Goal: Task Accomplishment & Management: Complete application form

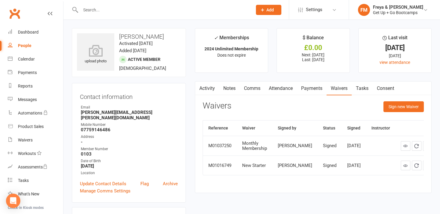
click at [152, 10] on input "text" at bounding box center [163, 10] width 169 height 8
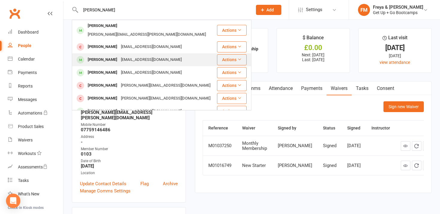
type input "[PERSON_NAME]"
click at [133, 55] on div "[EMAIL_ADDRESS][DOMAIN_NAME]" at bounding box center [151, 59] width 64 height 9
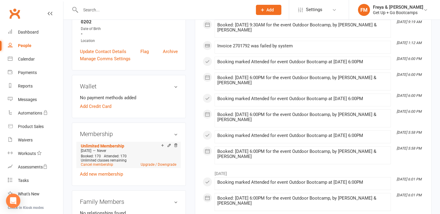
scroll to position [128, 0]
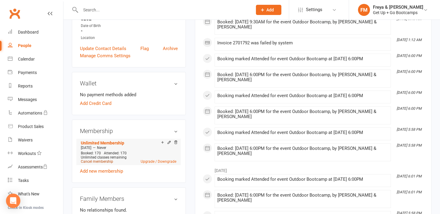
click at [108, 161] on link "Cancel membership" at bounding box center [97, 161] width 32 height 4
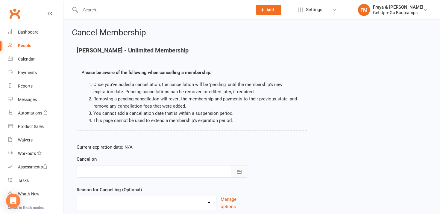
click at [237, 169] on icon "button" at bounding box center [239, 171] width 6 height 6
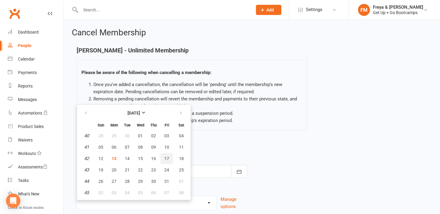
click at [166, 159] on span "17" at bounding box center [166, 158] width 5 height 5
type input "[DATE]"
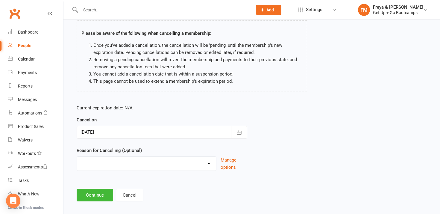
scroll to position [43, 0]
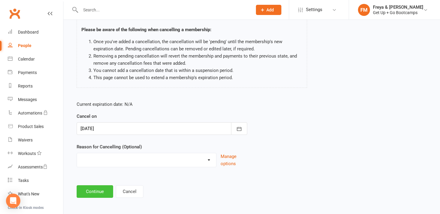
click at [106, 192] on button "Continue" at bounding box center [95, 191] width 36 height 13
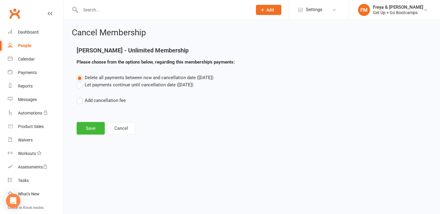
scroll to position [0, 0]
click at [91, 127] on button "Save" at bounding box center [91, 128] width 28 height 13
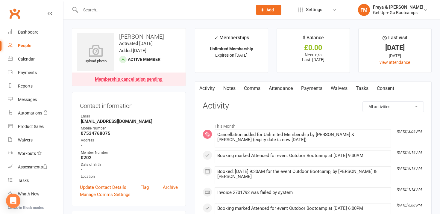
click at [182, 7] on input "text" at bounding box center [163, 10] width 169 height 8
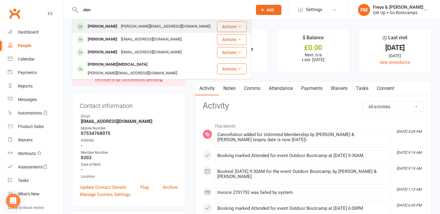
type input "elen"
click at [146, 26] on div "[PERSON_NAME][EMAIL_ADDRESS][DOMAIN_NAME]" at bounding box center [165, 26] width 93 height 9
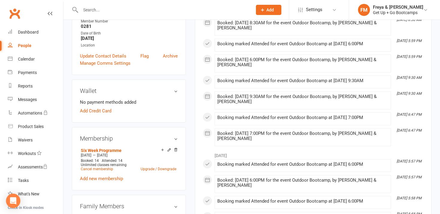
scroll to position [138, 0]
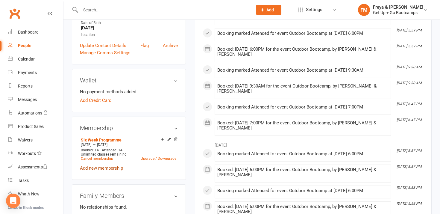
click at [104, 165] on link "Add new membership" at bounding box center [101, 167] width 43 height 5
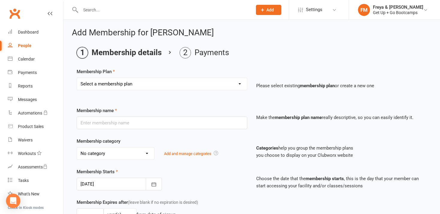
click at [145, 83] on select "Select a membership plan Create new Membership Plan Old Membership: 1 x per wee…" at bounding box center [162, 84] width 170 height 12
select select "2"
click at [77, 78] on select "Select a membership plan Create new Membership Plan Old Membership: 1 x per wee…" at bounding box center [162, 84] width 170 height 12
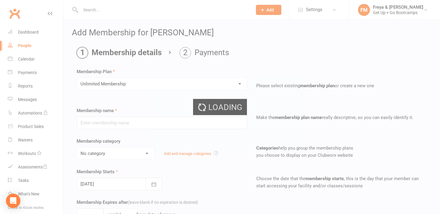
type input "Unlimited Membership"
select select "2"
type input "0"
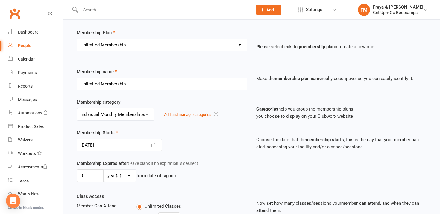
scroll to position [42, 0]
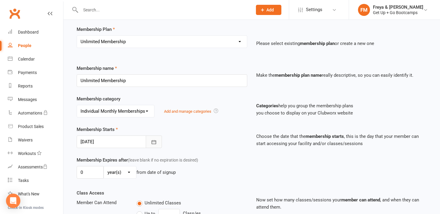
click at [154, 143] on icon "button" at bounding box center [154, 142] width 6 height 6
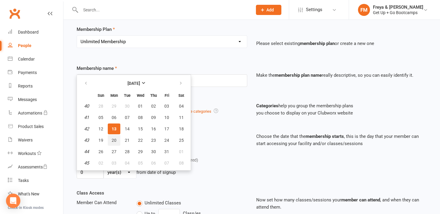
click at [113, 138] on span "20" at bounding box center [114, 140] width 5 height 5
type input "[DATE]"
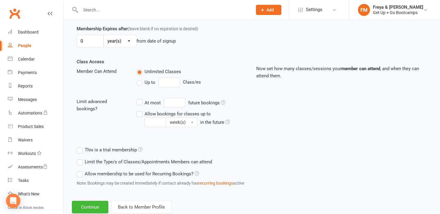
scroll to position [190, 0]
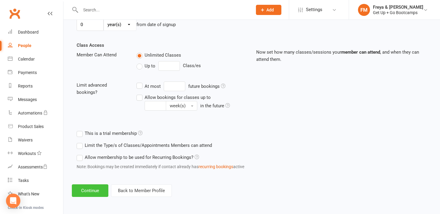
click at [96, 192] on button "Continue" at bounding box center [90, 190] width 36 height 13
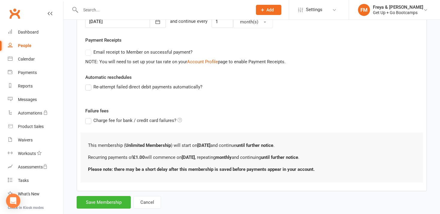
scroll to position [173, 0]
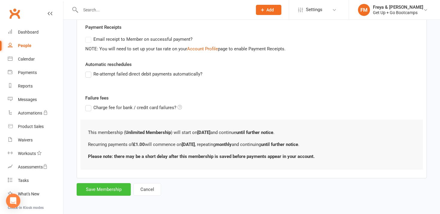
click at [99, 187] on button "Save Membership" at bounding box center [104, 189] width 54 height 13
